Goal: Task Accomplishment & Management: Complete application form

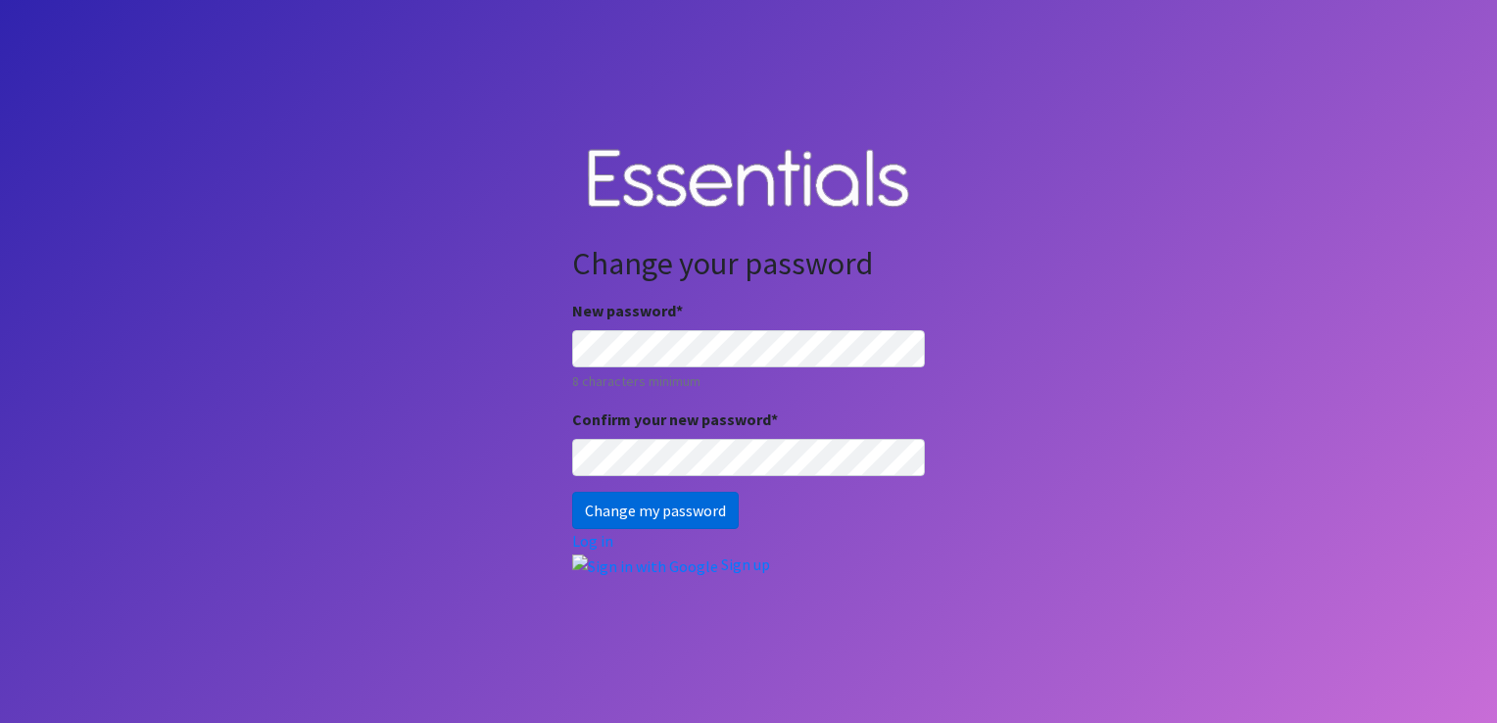
click at [647, 516] on input "Change my password" at bounding box center [655, 510] width 167 height 37
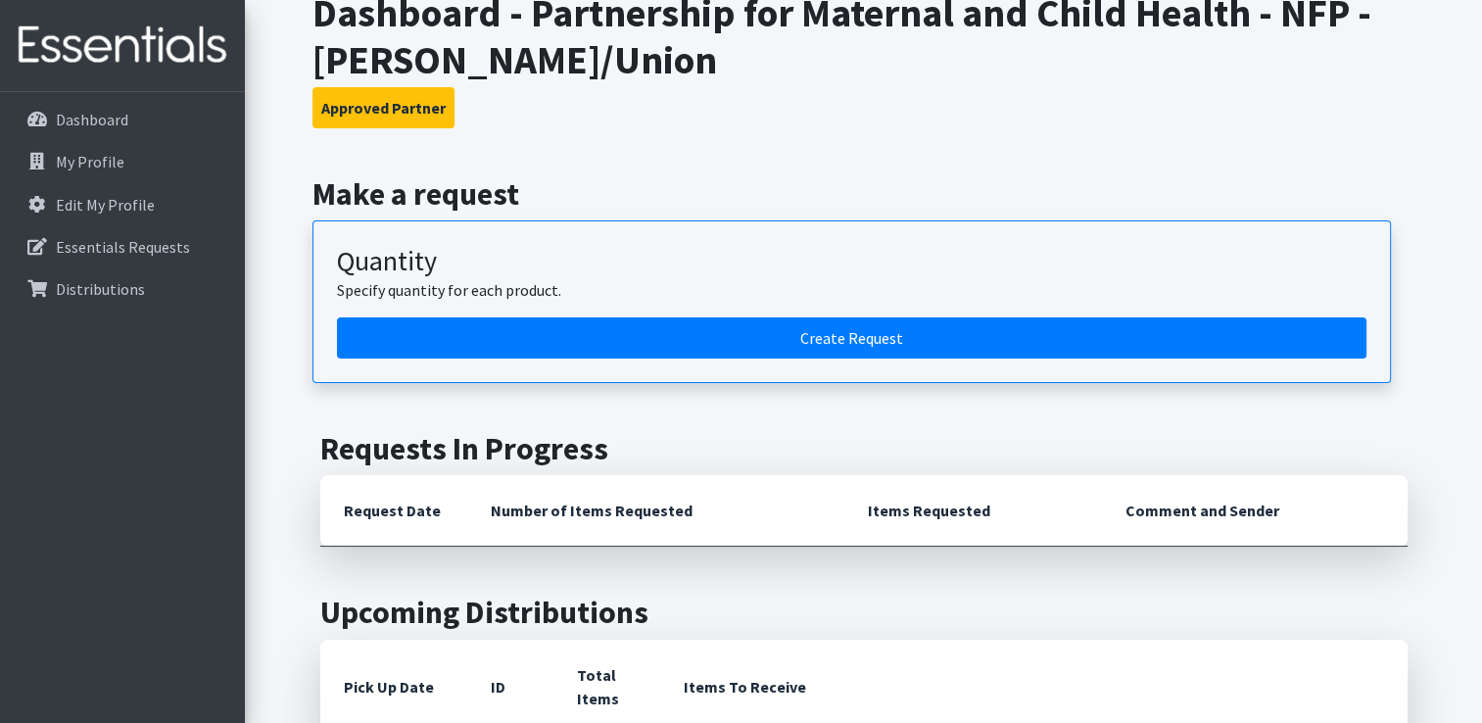
scroll to position [98, 0]
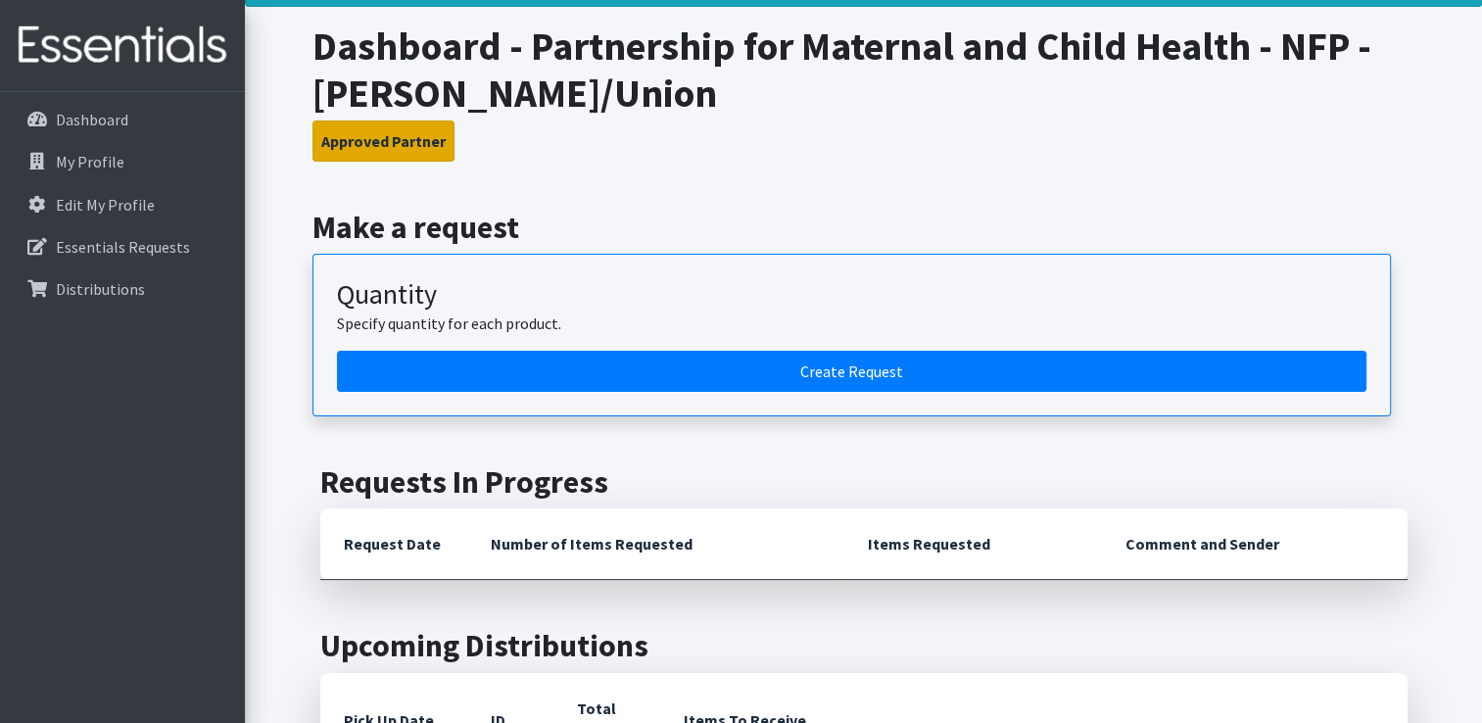
click at [373, 151] on button "Approved Partner" at bounding box center [383, 140] width 142 height 41
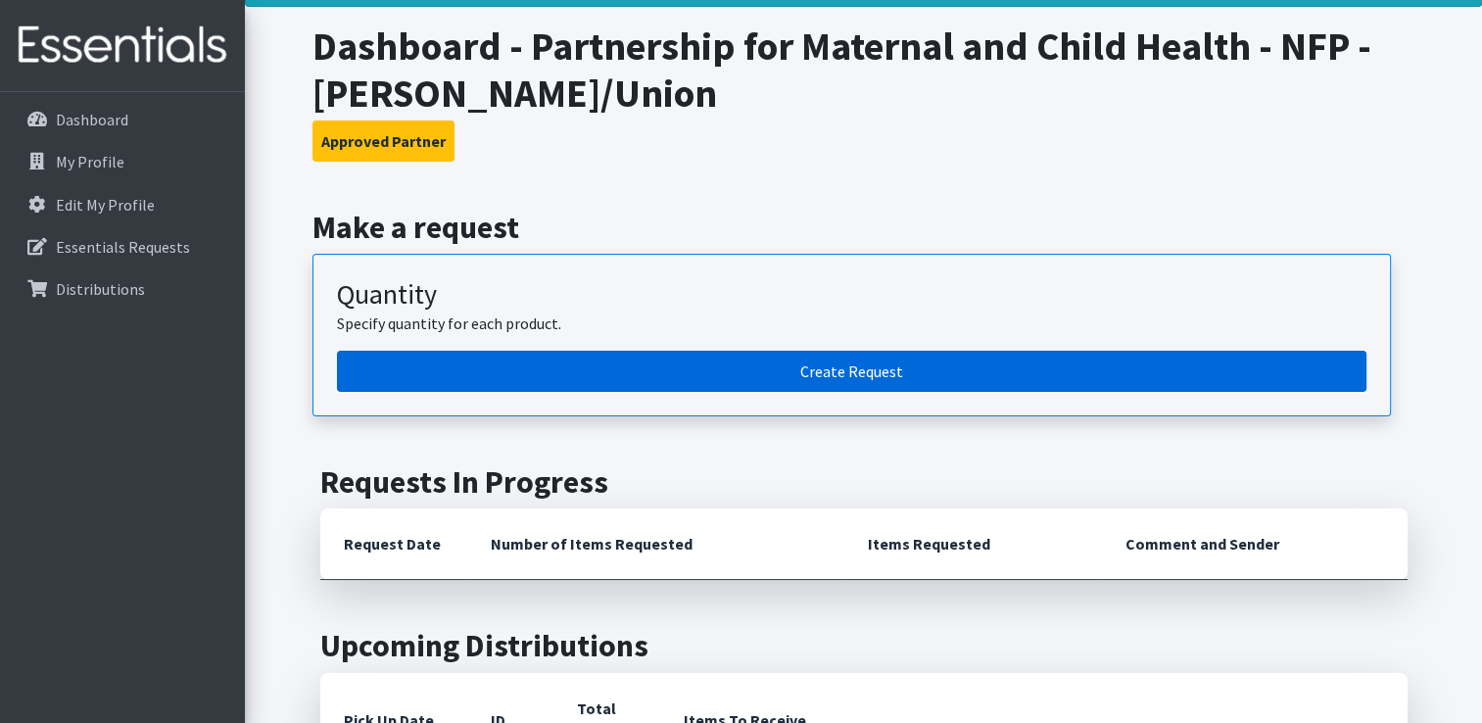
click at [845, 367] on link "Create Request" at bounding box center [851, 371] width 1029 height 41
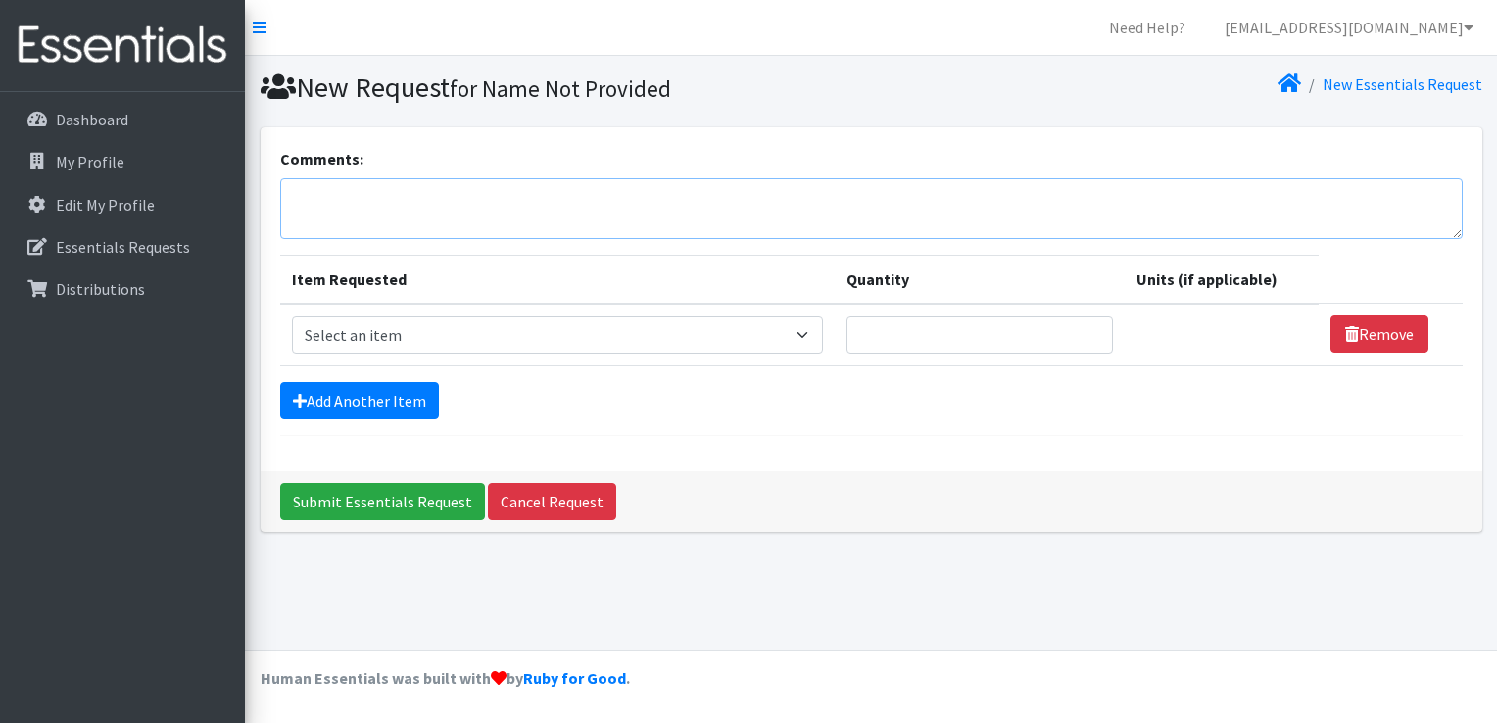
click at [322, 205] on textarea "Comments:" at bounding box center [871, 208] width 1182 height 61
type textarea "Hi my name is Jennifer from NFP H/U"
click at [799, 330] on select "Select an item # of Children this order will serve # of Individuals Living in H…" at bounding box center [557, 334] width 531 height 37
select select "6076"
click at [292, 316] on select "Select an item # of Children this order will serve # of Individuals Living in H…" at bounding box center [557, 334] width 531 height 37
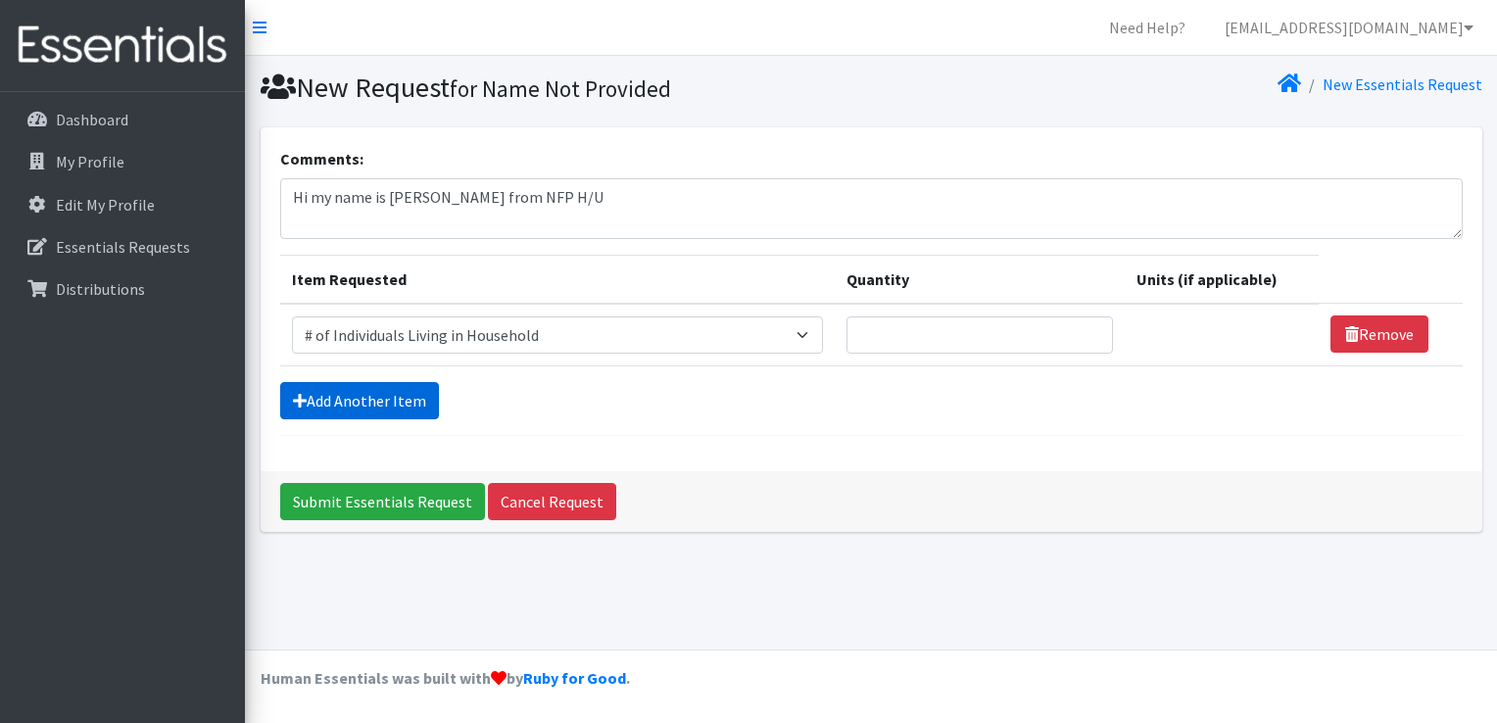
click at [372, 405] on link "Add Another Item" at bounding box center [359, 400] width 159 height 37
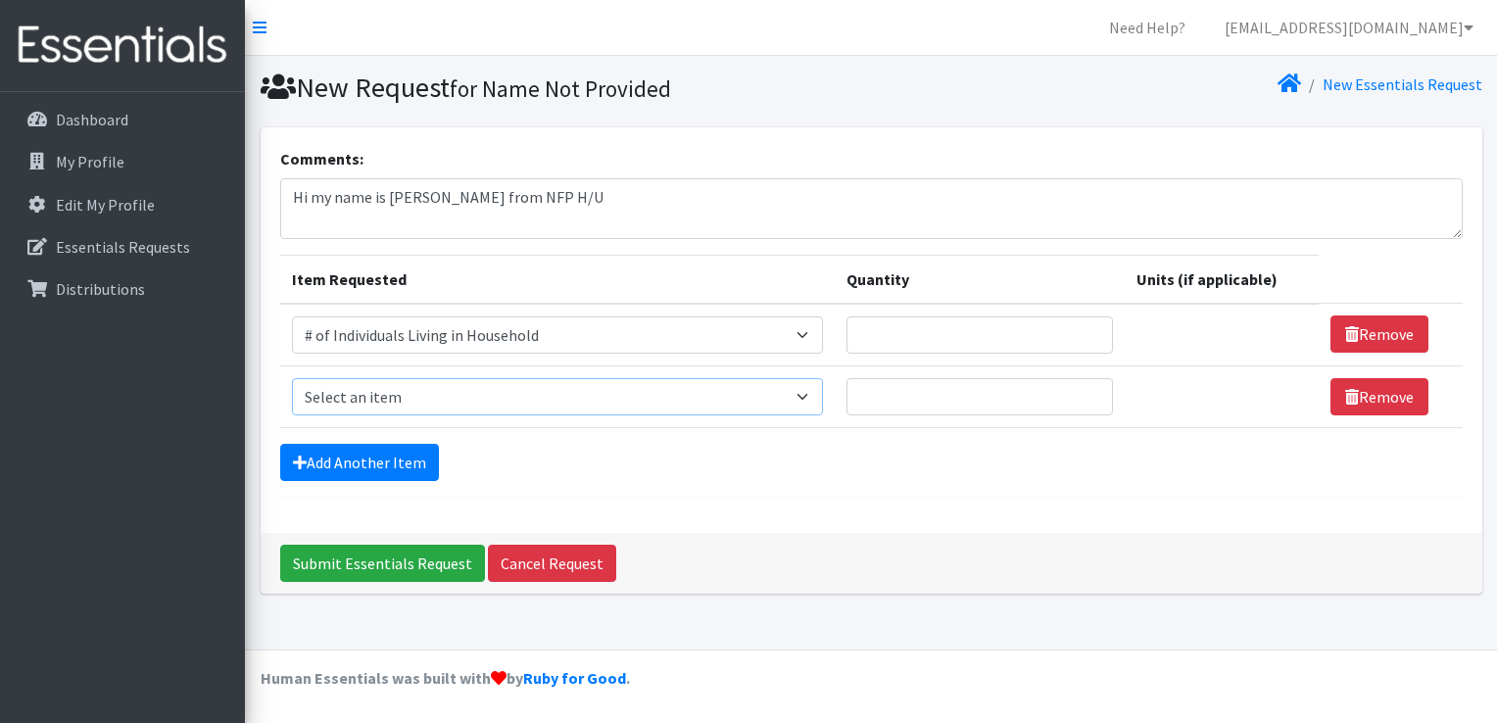
click at [376, 394] on select "Select an item # of Children this order will serve # of Individuals Living in H…" at bounding box center [557, 396] width 531 height 37
select select "13431"
click at [292, 378] on select "Select an item # of Children this order will serve # of Individuals Living in H…" at bounding box center [557, 396] width 531 height 37
click at [954, 340] on input "Quantity" at bounding box center [979, 334] width 266 height 37
type input "50"
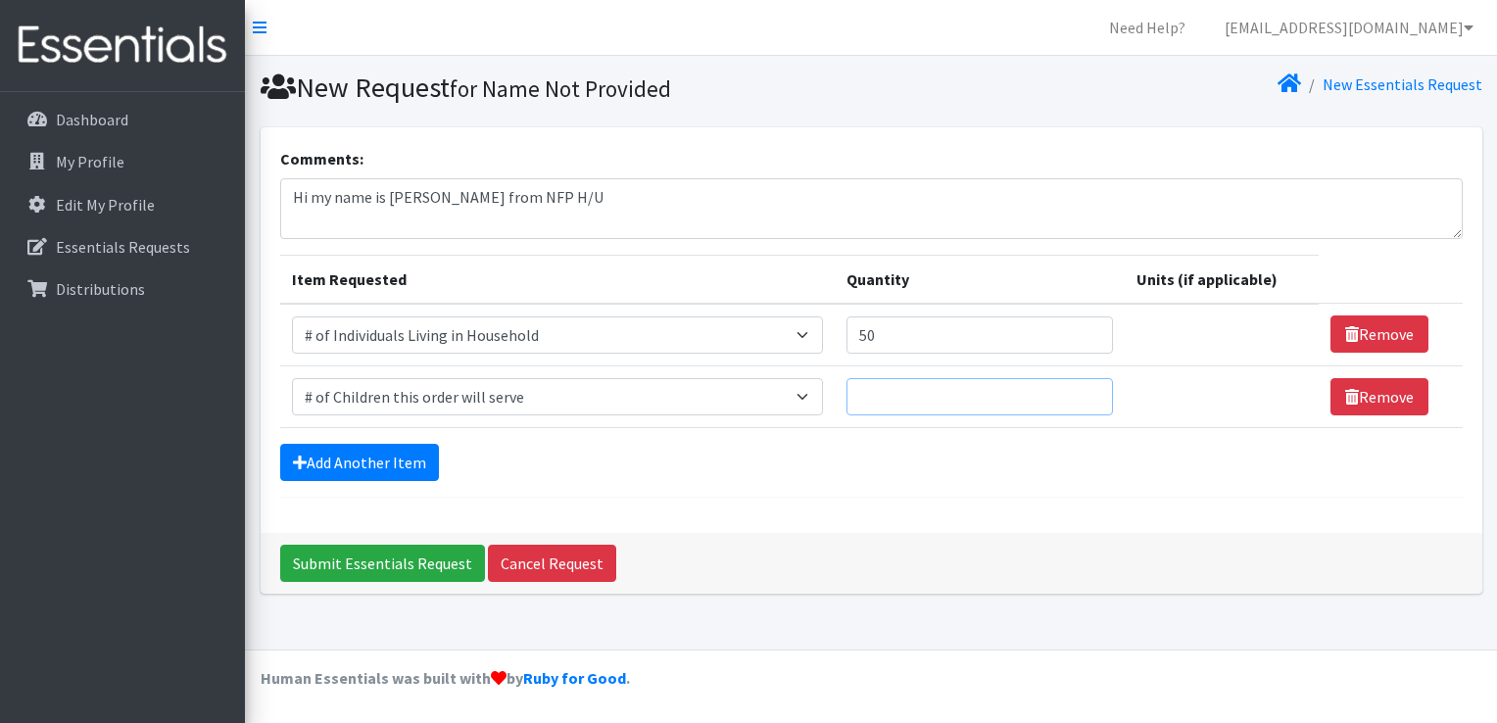
click at [948, 399] on input "Quantity" at bounding box center [979, 396] width 266 height 37
type input "20"
drag, startPoint x: 889, startPoint y: 512, endPoint x: 850, endPoint y: 535, distance: 45.2
click at [858, 531] on div "Comments: Hi my name is Jennifer from NFP H/U Item Requested Quantity Units (if…" at bounding box center [871, 360] width 1221 height 466
click at [369, 454] on link "Add Another Item" at bounding box center [359, 462] width 159 height 37
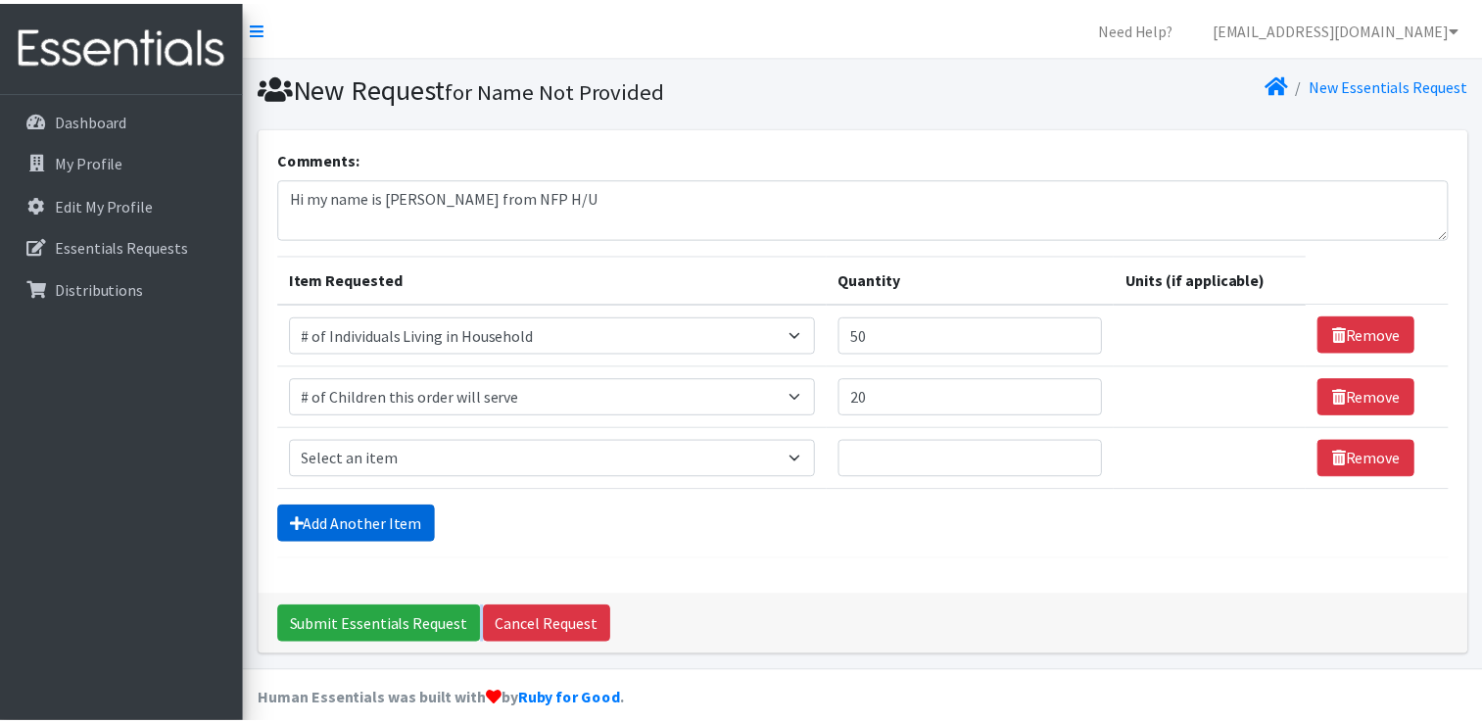
scroll to position [18, 0]
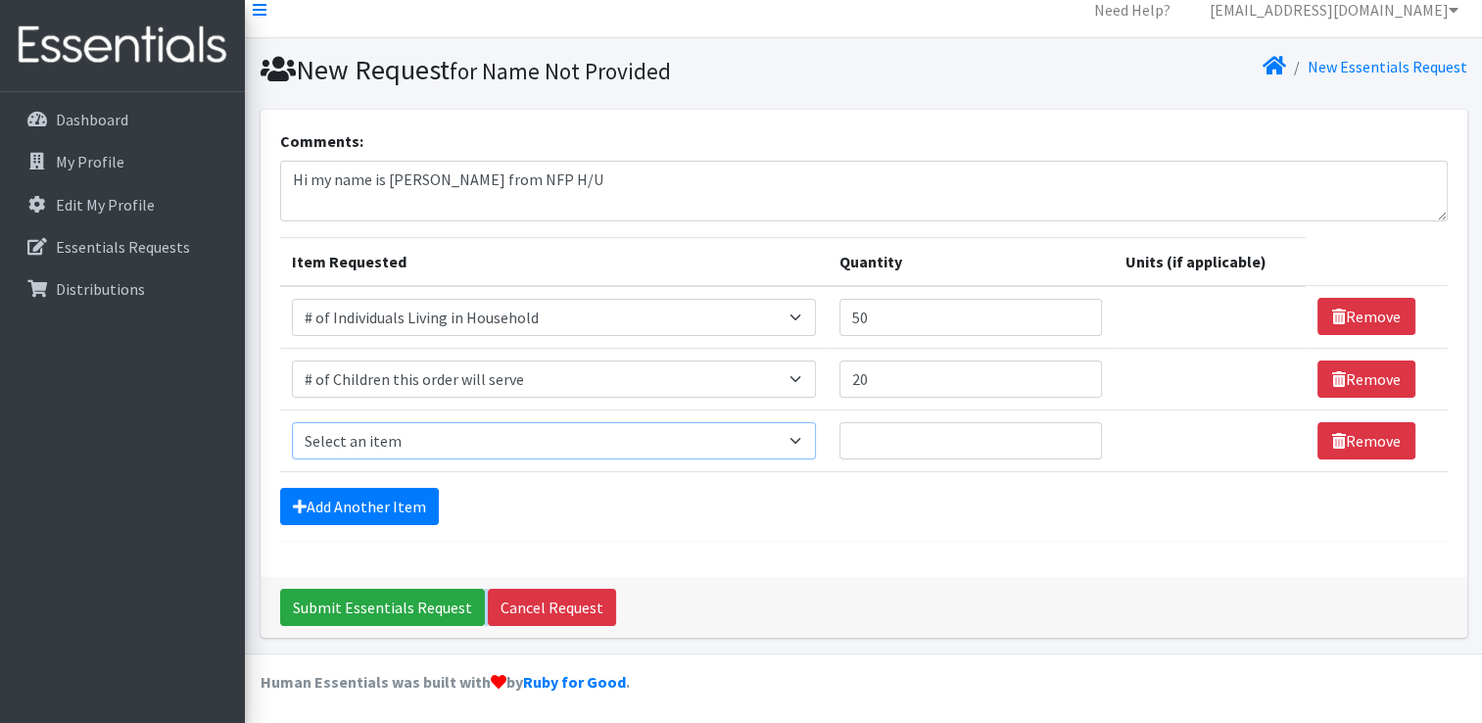
click at [651, 446] on select "Select an item # of Children this order will serve # of Individuals Living in H…" at bounding box center [554, 440] width 524 height 37
select select "1964"
click at [292, 422] on select "Select an item # of Children this order will serve # of Individuals Living in H…" at bounding box center [554, 440] width 524 height 37
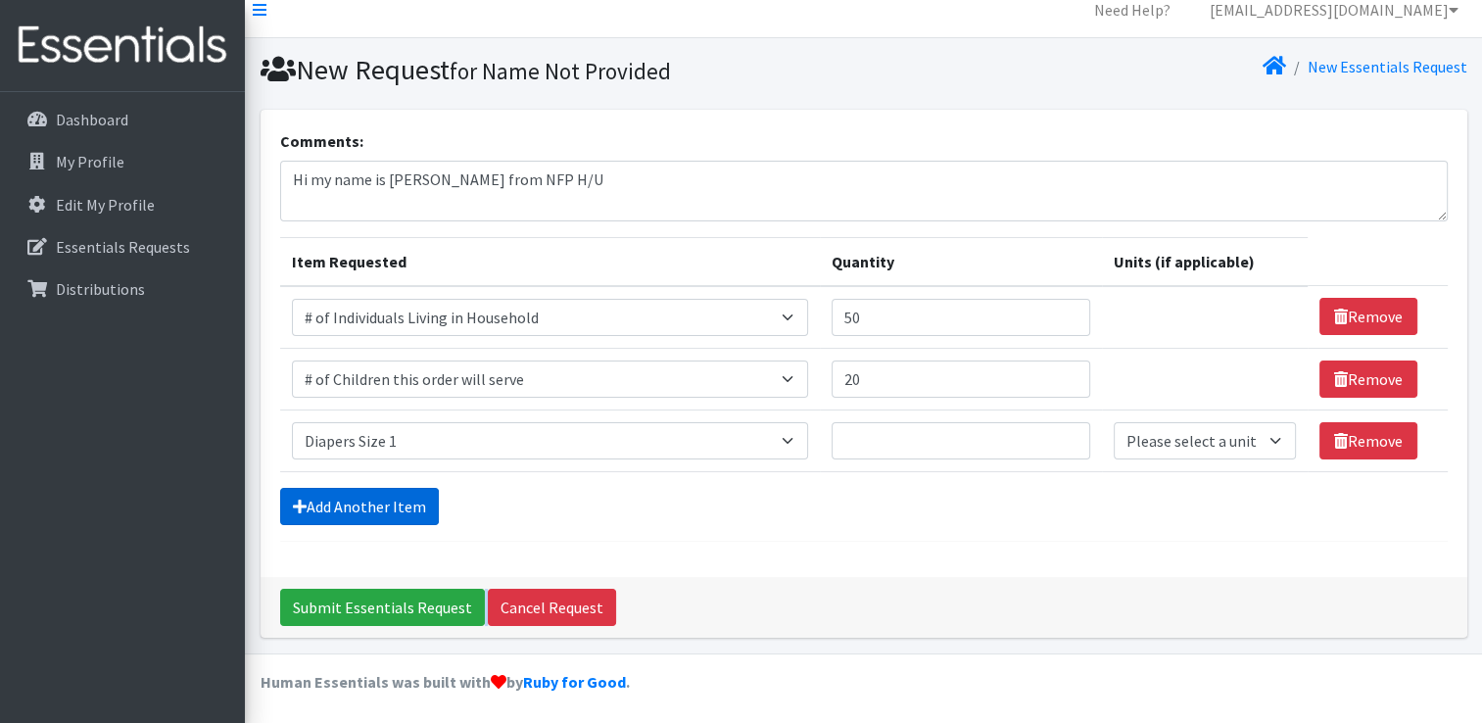
click at [360, 501] on link "Add Another Item" at bounding box center [359, 506] width 159 height 37
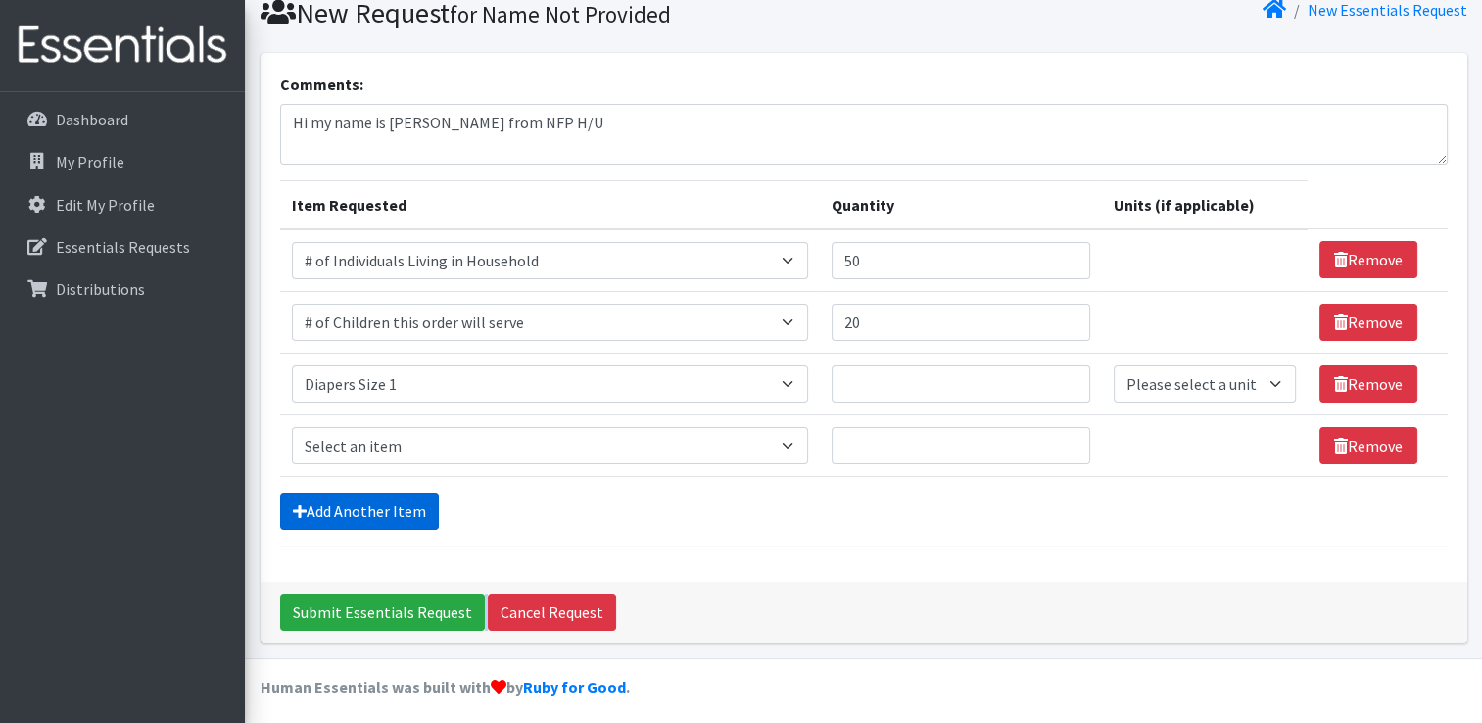
scroll to position [79, 0]
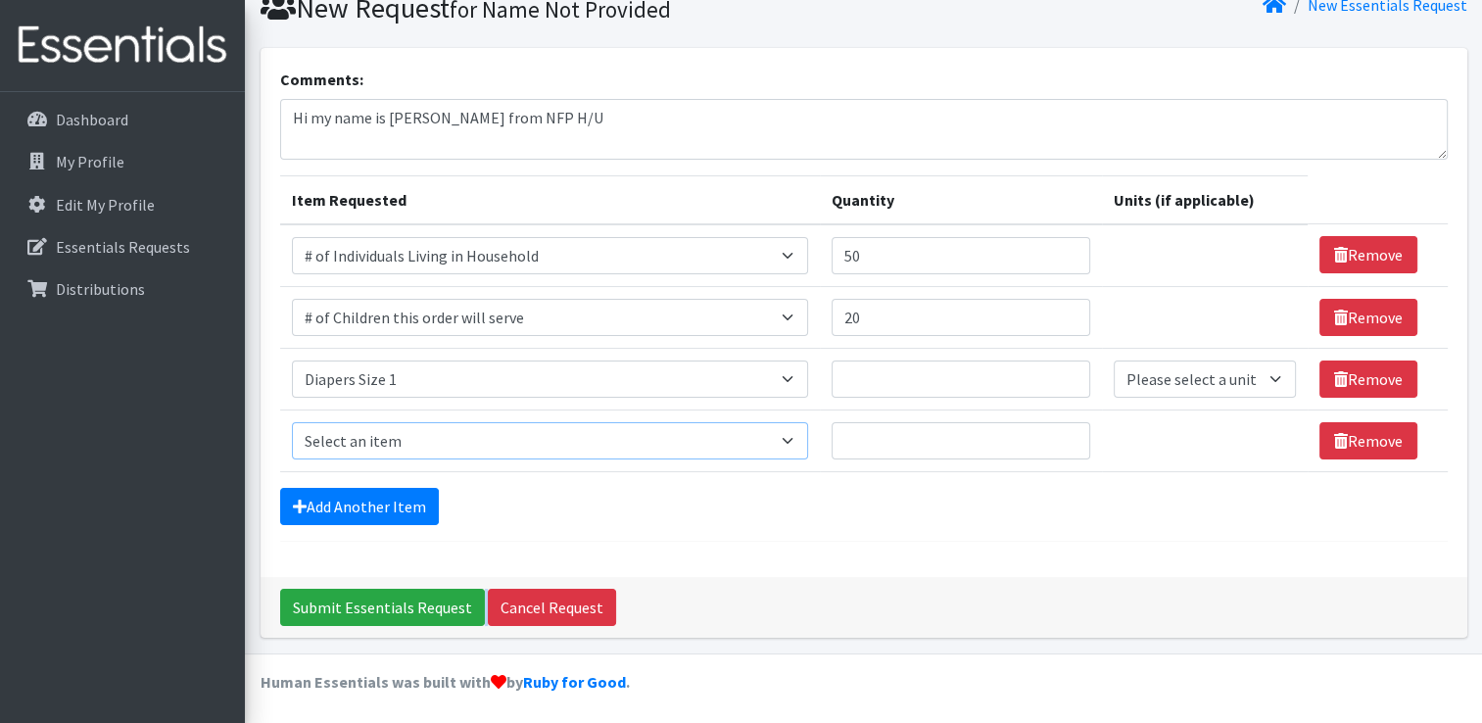
click at [674, 433] on select "Select an item # of Children this order will serve # of Individuals Living in H…" at bounding box center [550, 440] width 516 height 37
select select "1965"
click at [292, 422] on select "Select an item # of Children this order will serve # of Individuals Living in H…" at bounding box center [550, 440] width 516 height 37
click at [350, 502] on link "Add Another Item" at bounding box center [359, 506] width 159 height 37
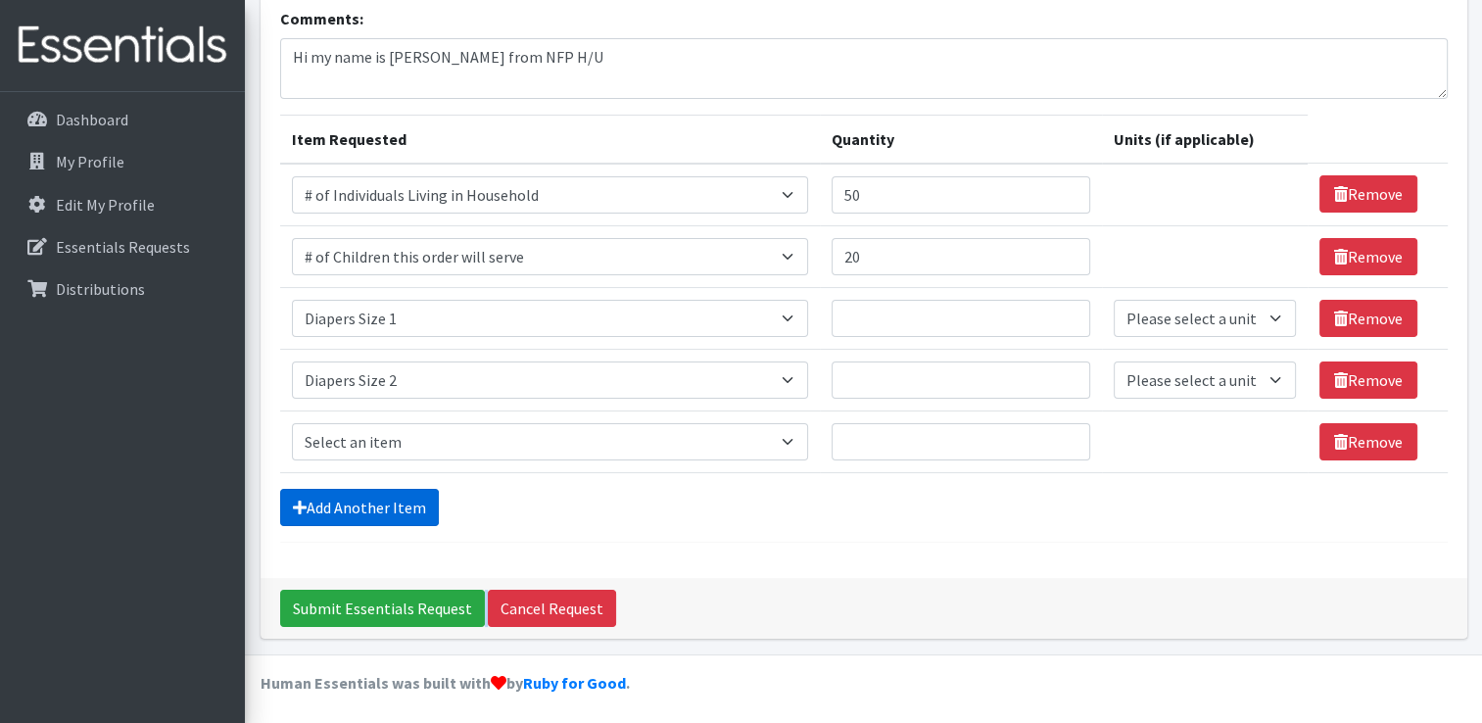
scroll to position [141, 0]
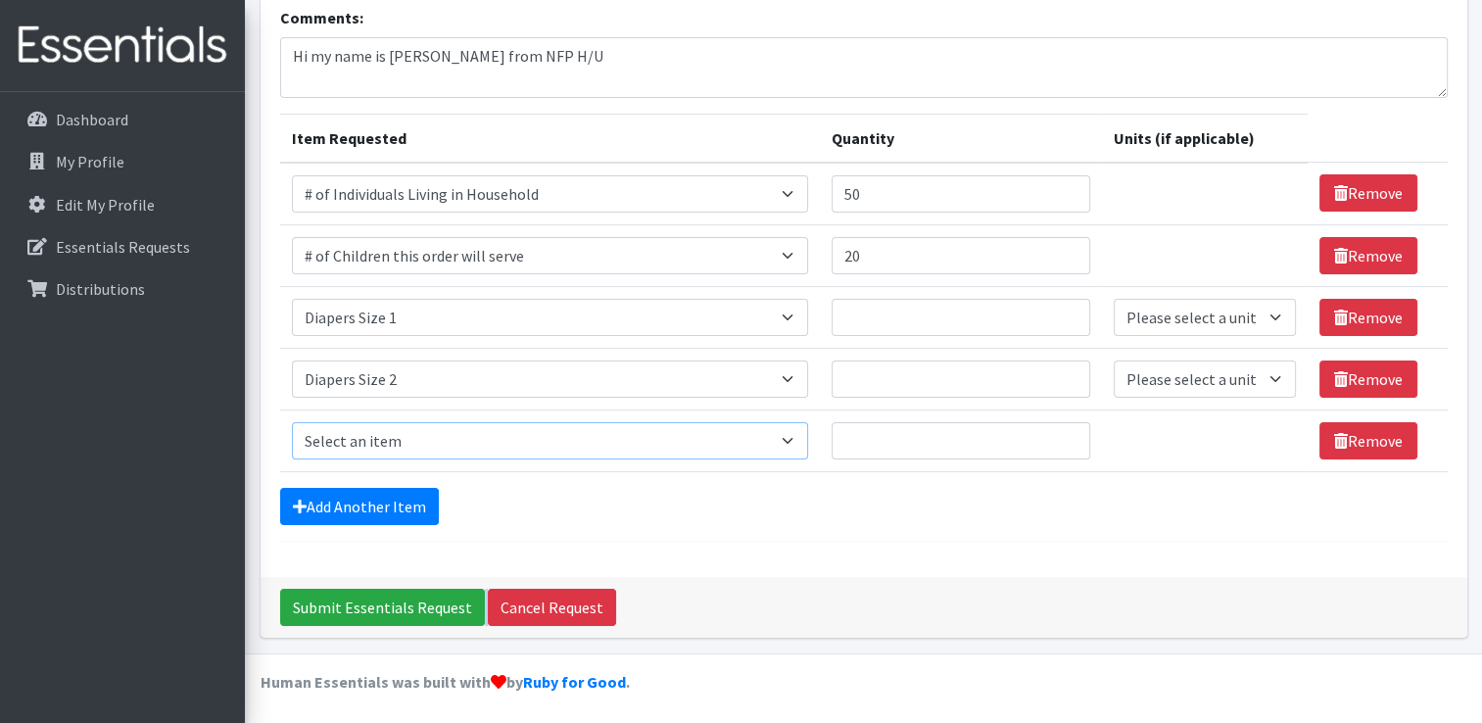
click at [406, 437] on select "Select an item # of Children this order will serve # of Individuals Living in H…" at bounding box center [550, 440] width 516 height 37
select select "1929"
click at [292, 422] on select "Select an item # of Children this order will serve # of Individuals Living in H…" at bounding box center [550, 440] width 516 height 37
click at [353, 501] on link "Add Another Item" at bounding box center [359, 506] width 159 height 37
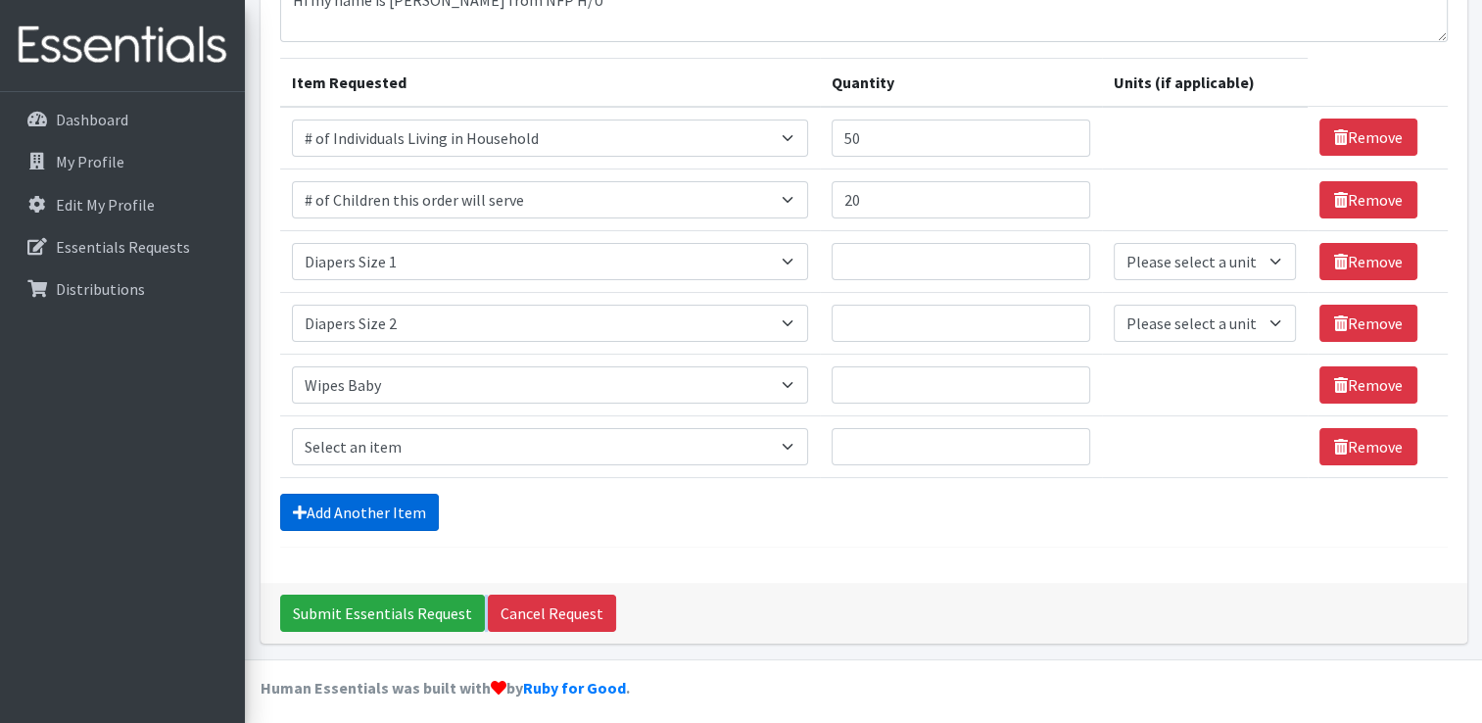
scroll to position [203, 0]
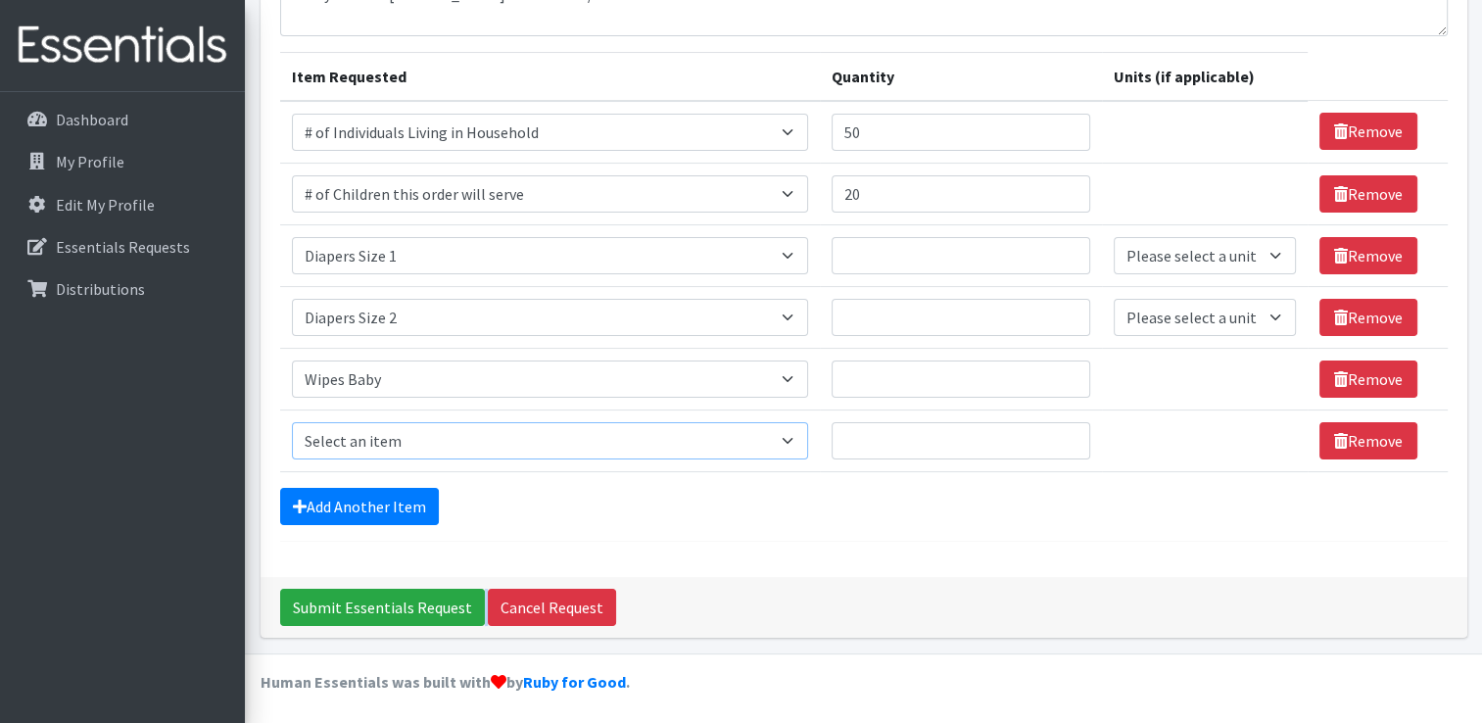
click at [378, 433] on select "Select an item # of Children this order will serve # of Individuals Living in H…" at bounding box center [550, 440] width 516 height 37
click at [817, 493] on div "Add Another Item" at bounding box center [864, 506] width 1168 height 37
click at [995, 378] on input "Quantity" at bounding box center [961, 378] width 259 height 37
click at [903, 372] on input "Quantity" at bounding box center [961, 378] width 259 height 37
type input "20"
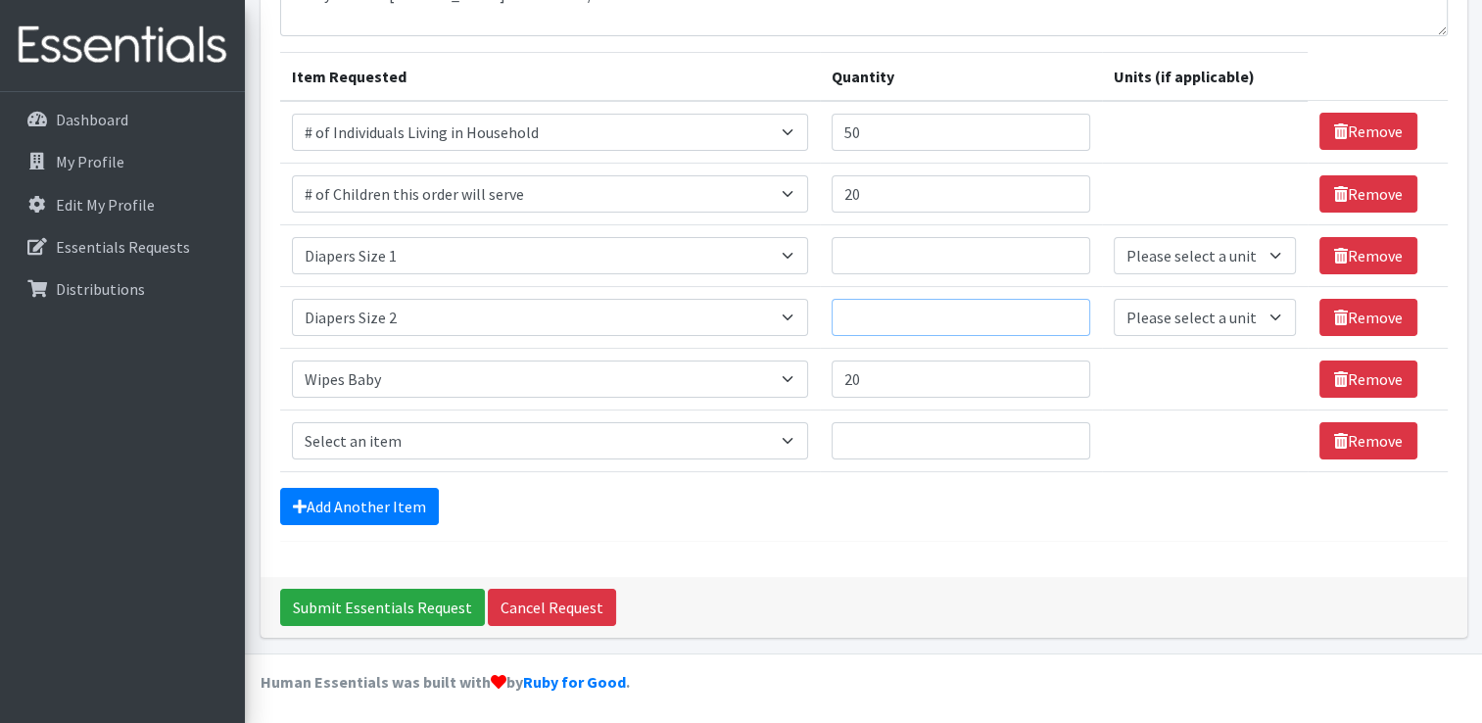
click at [901, 316] on input "Quantity" at bounding box center [961, 317] width 259 height 37
click at [1203, 315] on select "Please select a unit units Packs" at bounding box center [1205, 317] width 182 height 37
select select "Pack"
click at [1114, 299] on select "Please select a unit units Packs" at bounding box center [1205, 317] width 182 height 37
click at [967, 315] on input "Quantity" at bounding box center [961, 317] width 259 height 37
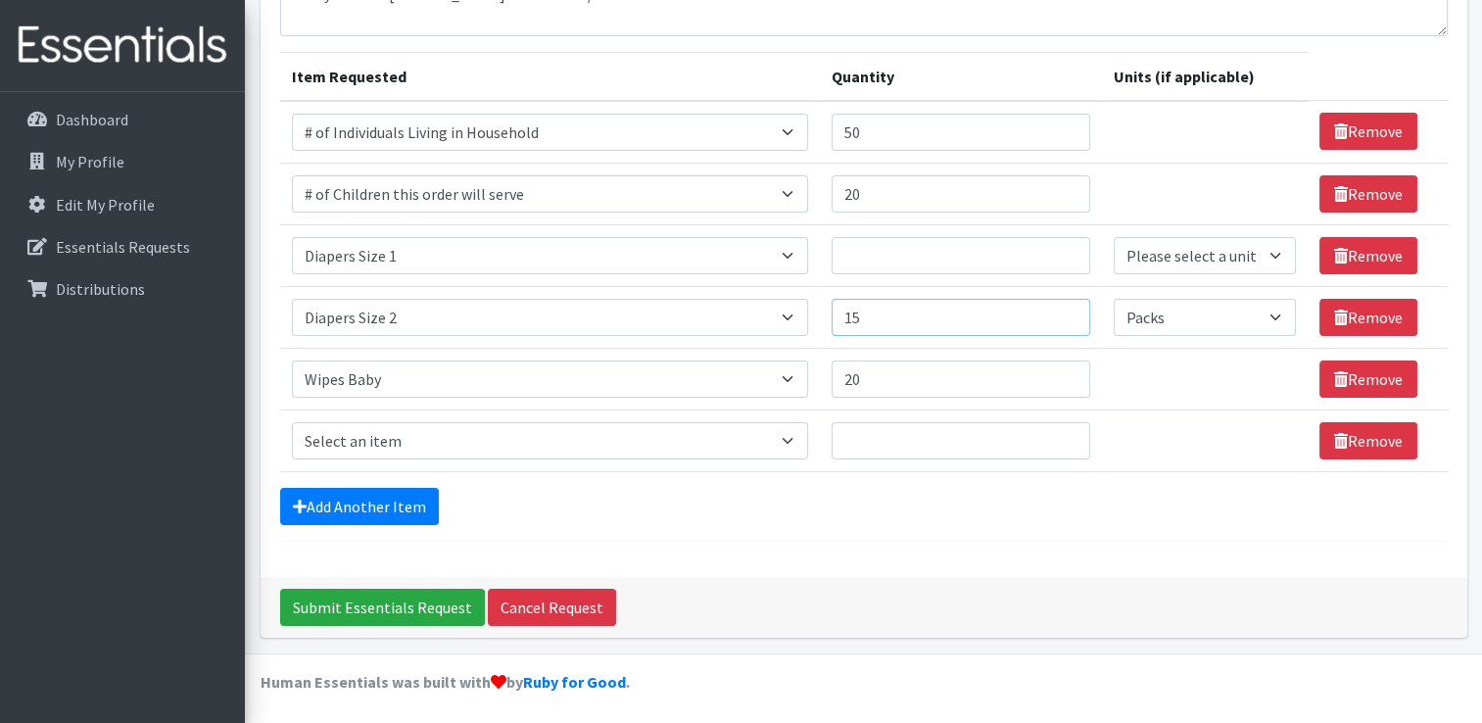
type input "15"
click at [853, 257] on input "Quantity" at bounding box center [961, 255] width 259 height 37
type input "15"
drag, startPoint x: 1207, startPoint y: 243, endPoint x: 1217, endPoint y: 241, distance: 10.0
click at [1210, 243] on select "Please select a unit units Packs" at bounding box center [1205, 255] width 182 height 37
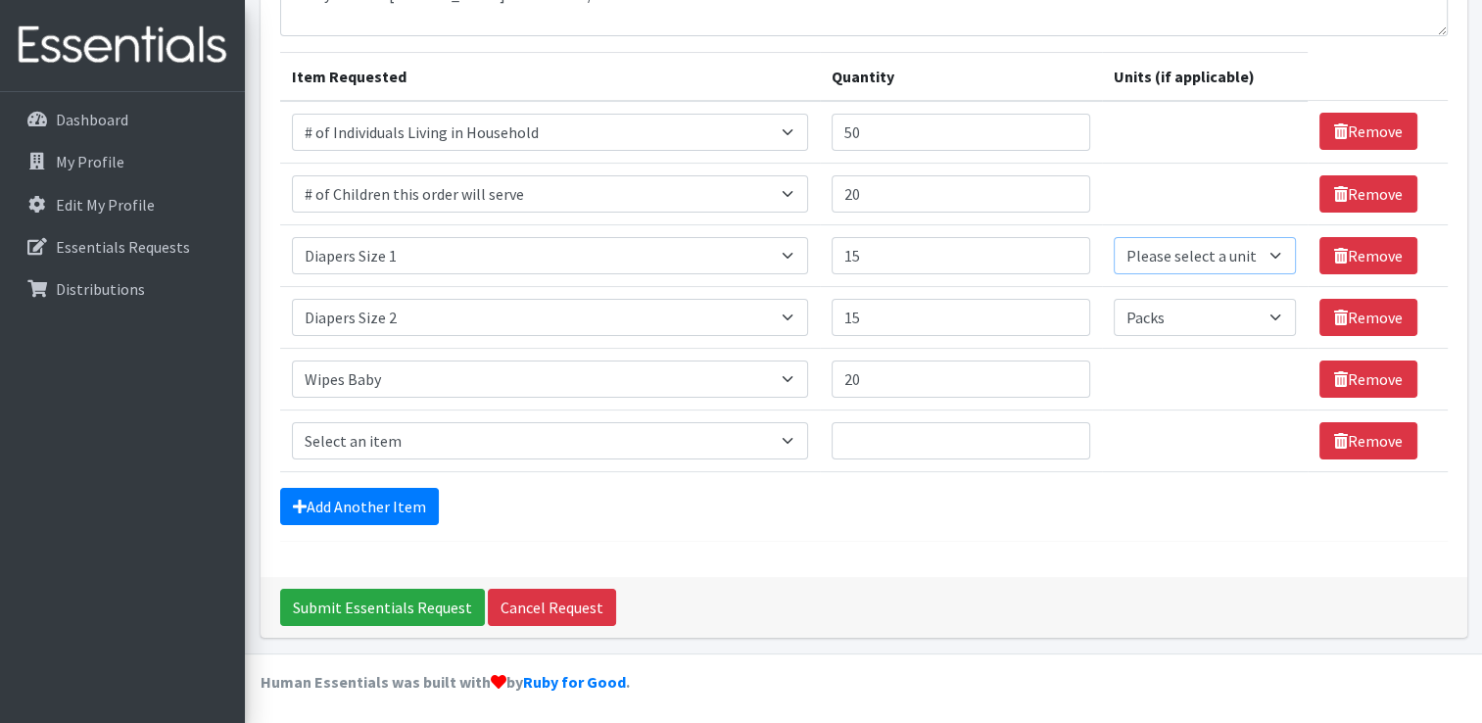
select select "Pack"
click at [1114, 237] on select "Please select a unit units Packs" at bounding box center [1205, 255] width 182 height 37
